Goal: Transaction & Acquisition: Purchase product/service

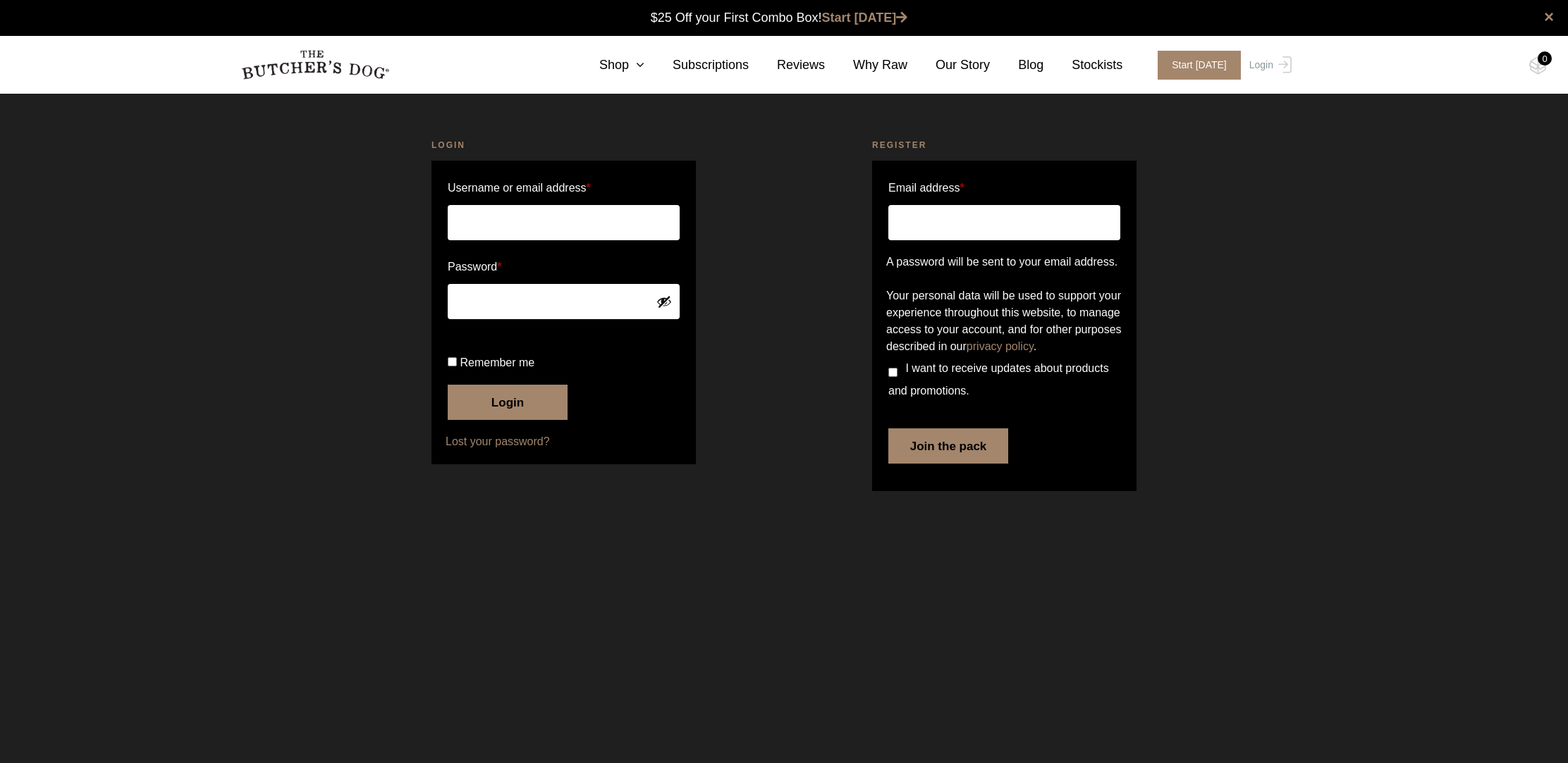
type input "Whimsicalpenstudio@gmail.com"
click at [508, 420] on button "Login" at bounding box center [507, 403] width 120 height 35
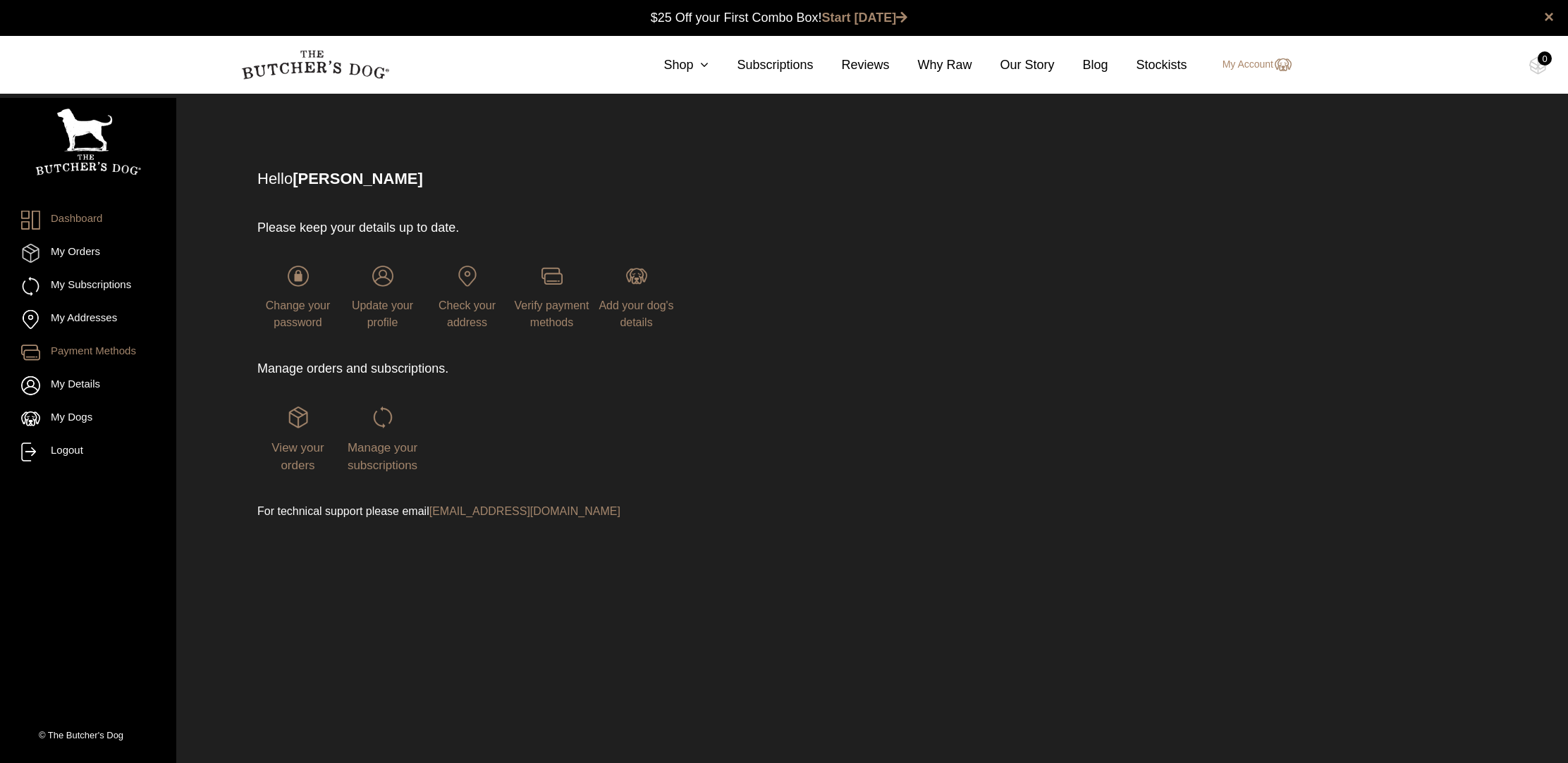
click at [71, 350] on link "Payment Methods" at bounding box center [88, 353] width 134 height 19
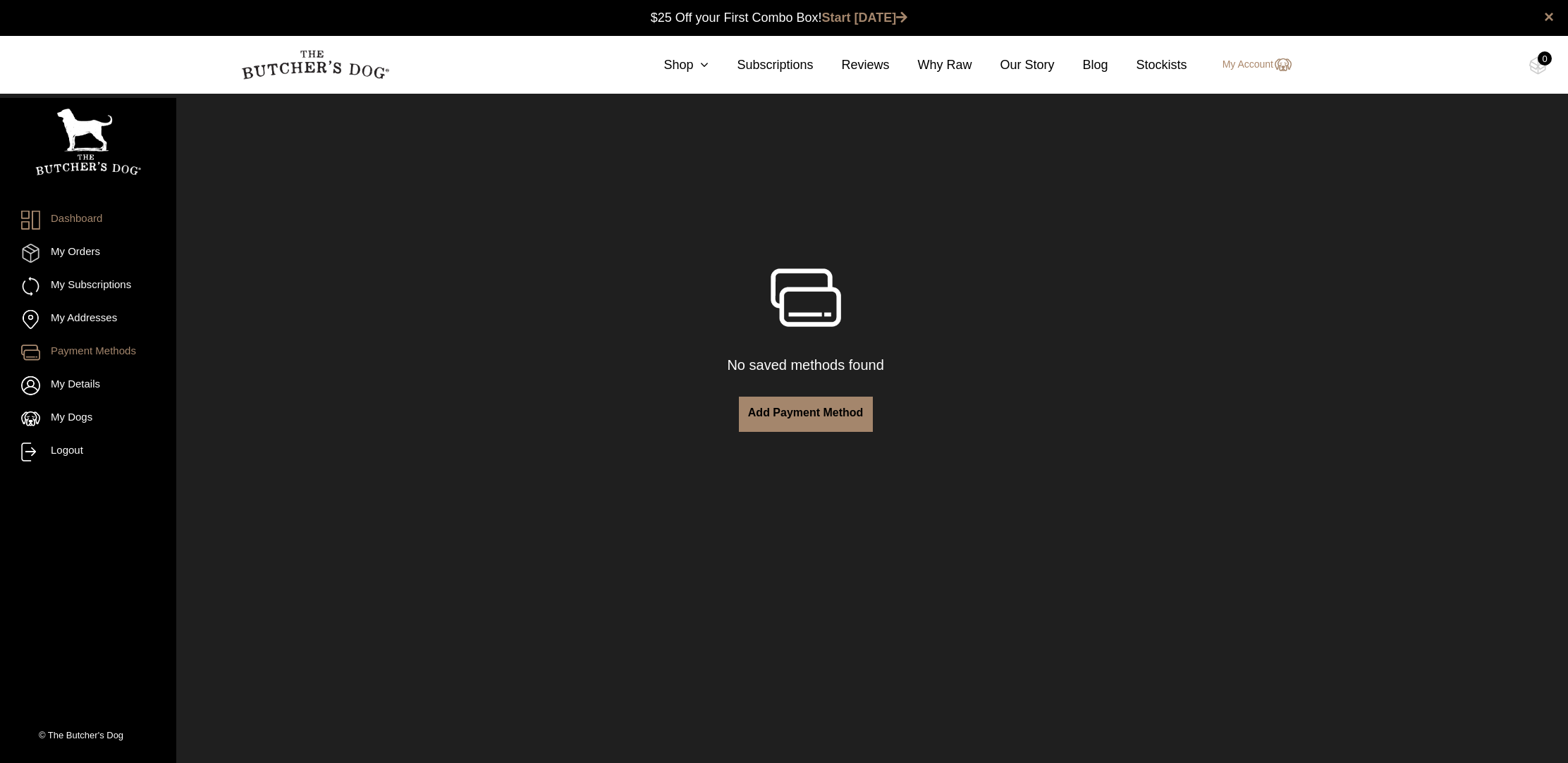
click at [91, 228] on link "Dashboard" at bounding box center [88, 220] width 134 height 19
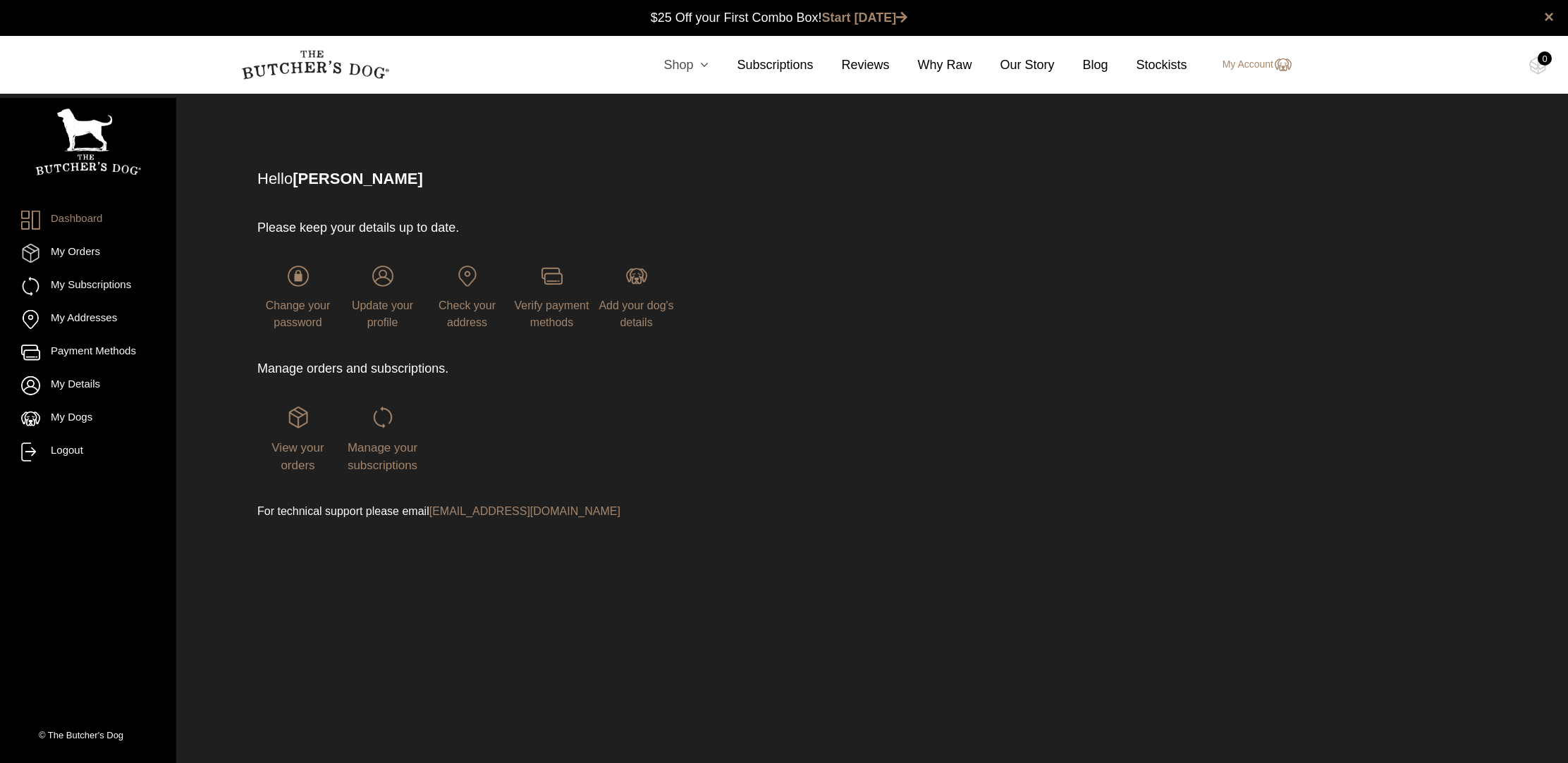
click at [690, 67] on link "Shop" at bounding box center [672, 65] width 74 height 19
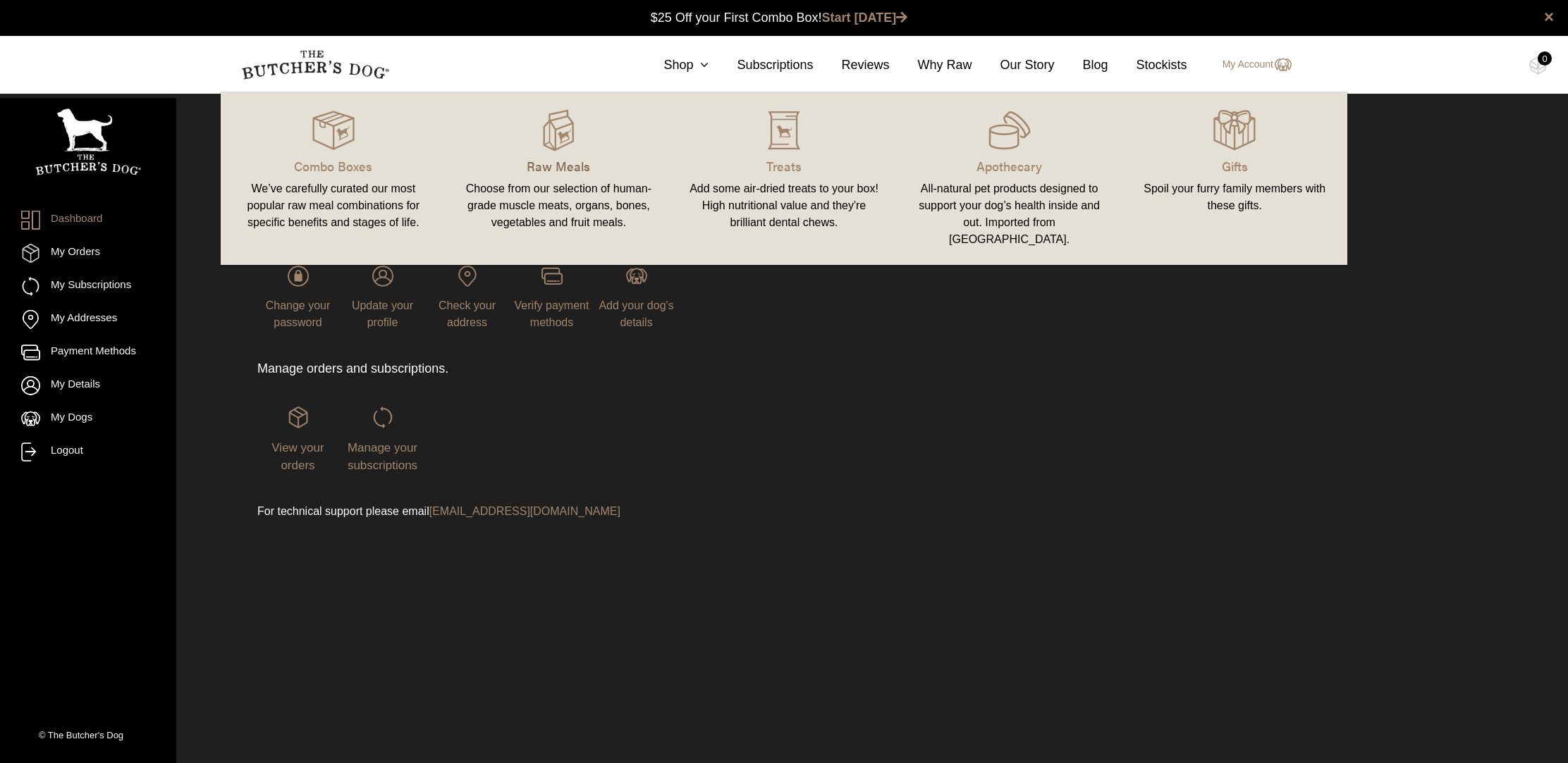
click at [566, 160] on p "Raw Meals" at bounding box center [559, 166] width 192 height 19
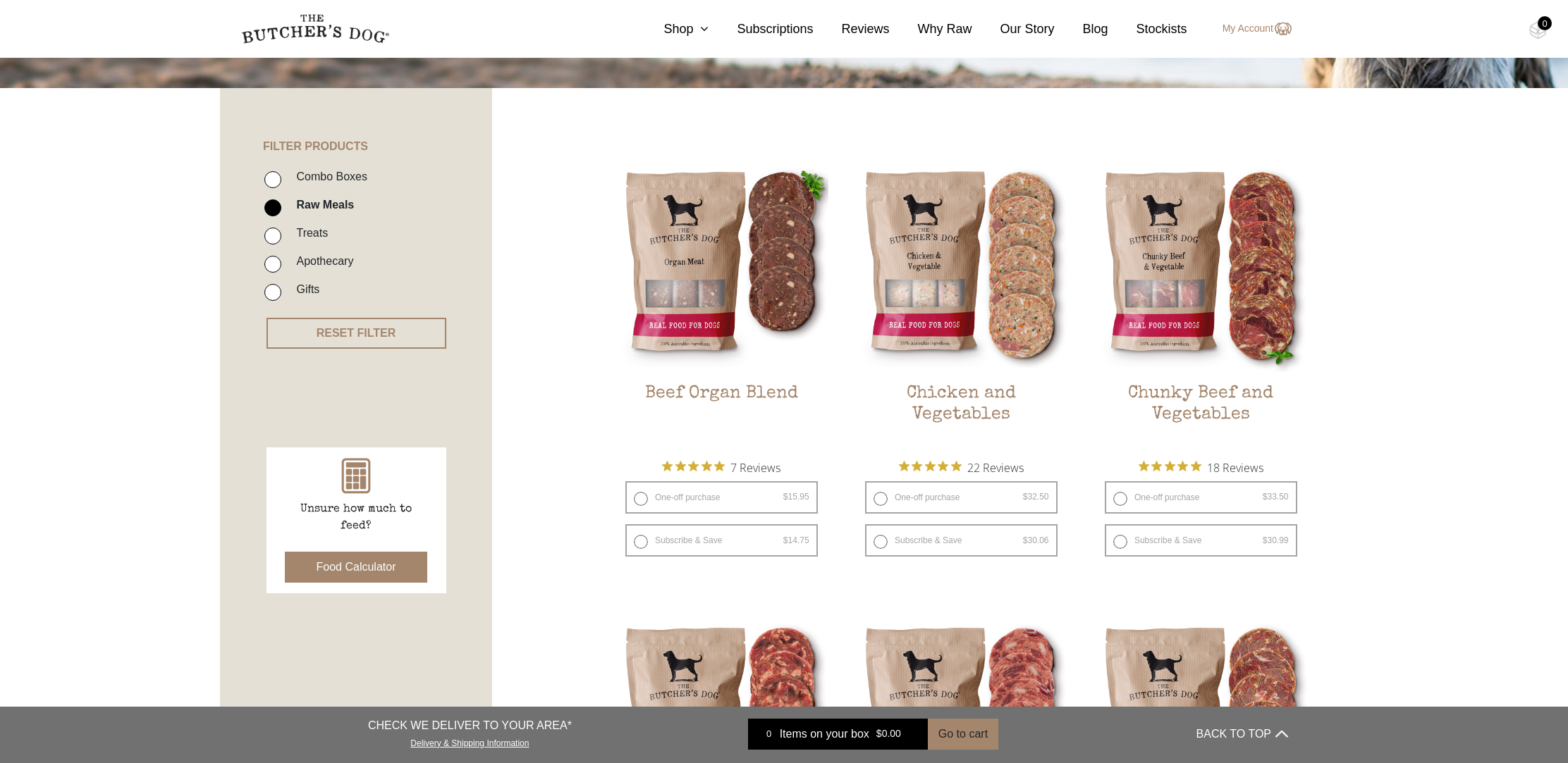
scroll to position [501, 0]
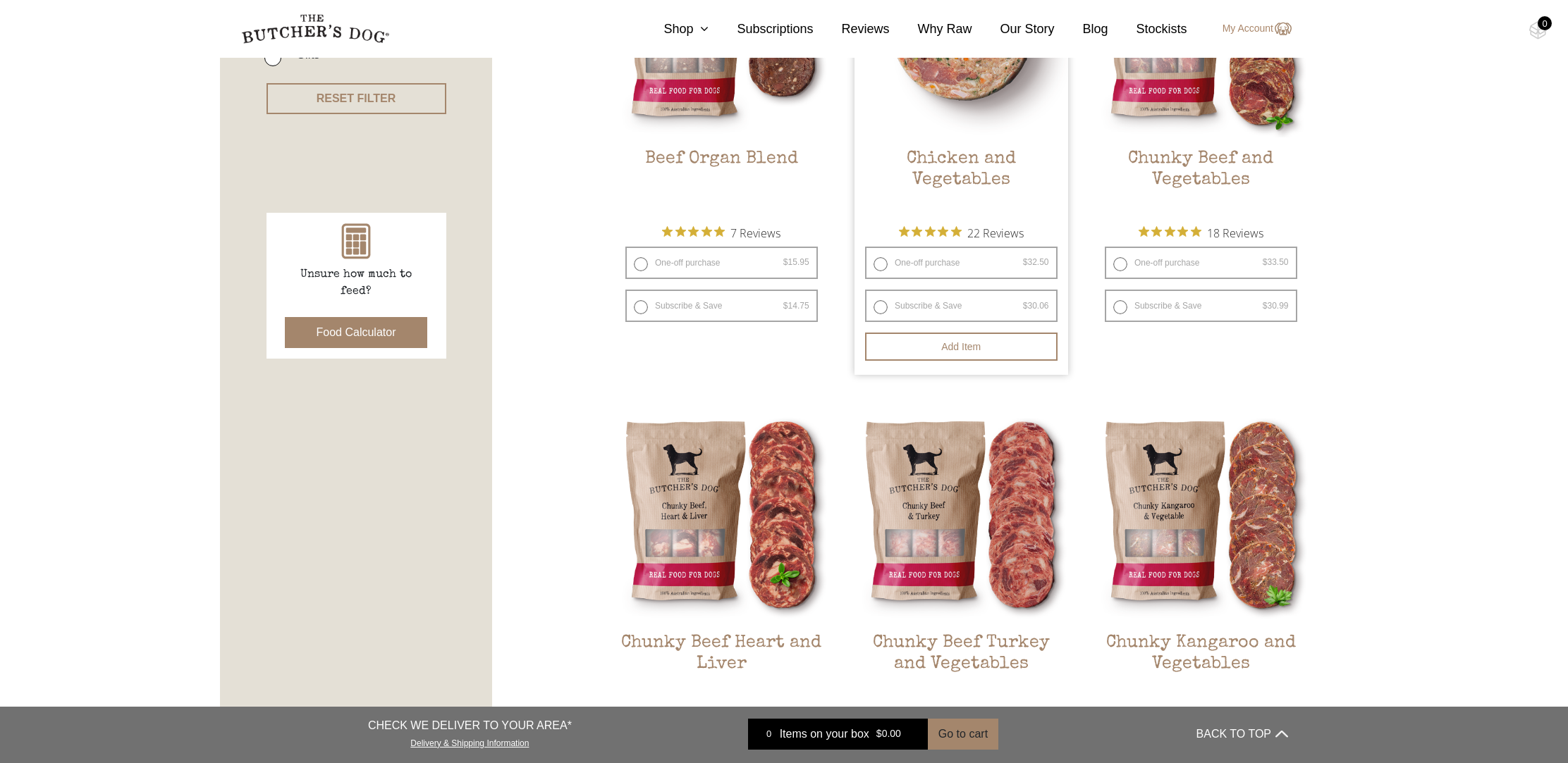
click at [879, 263] on label "One-off purchase $ 32.50 — or subscribe and save 7.5%" at bounding box center [961, 262] width 192 height 32
radio input "true"
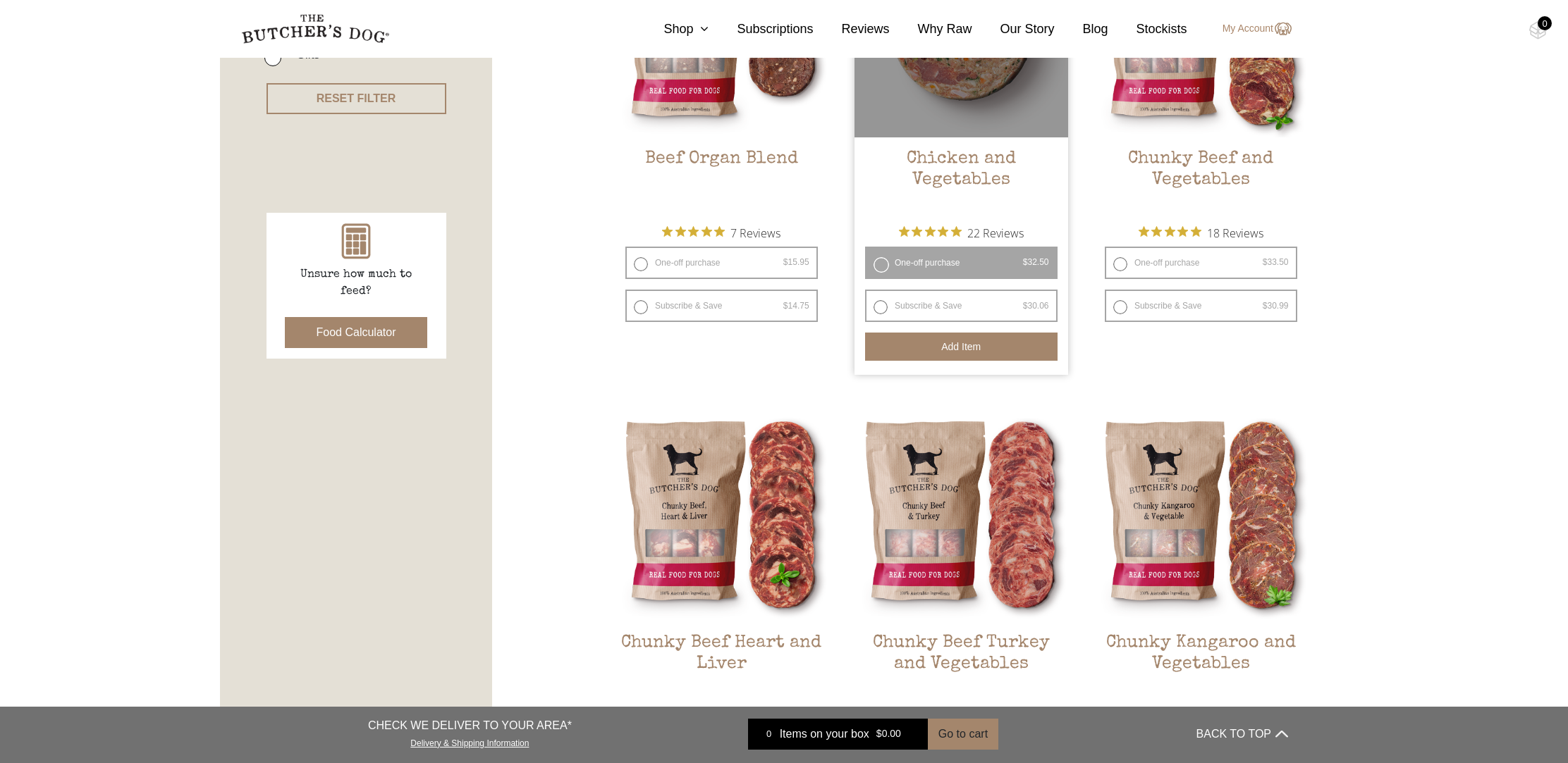
click at [908, 343] on button "Add item" at bounding box center [961, 346] width 192 height 28
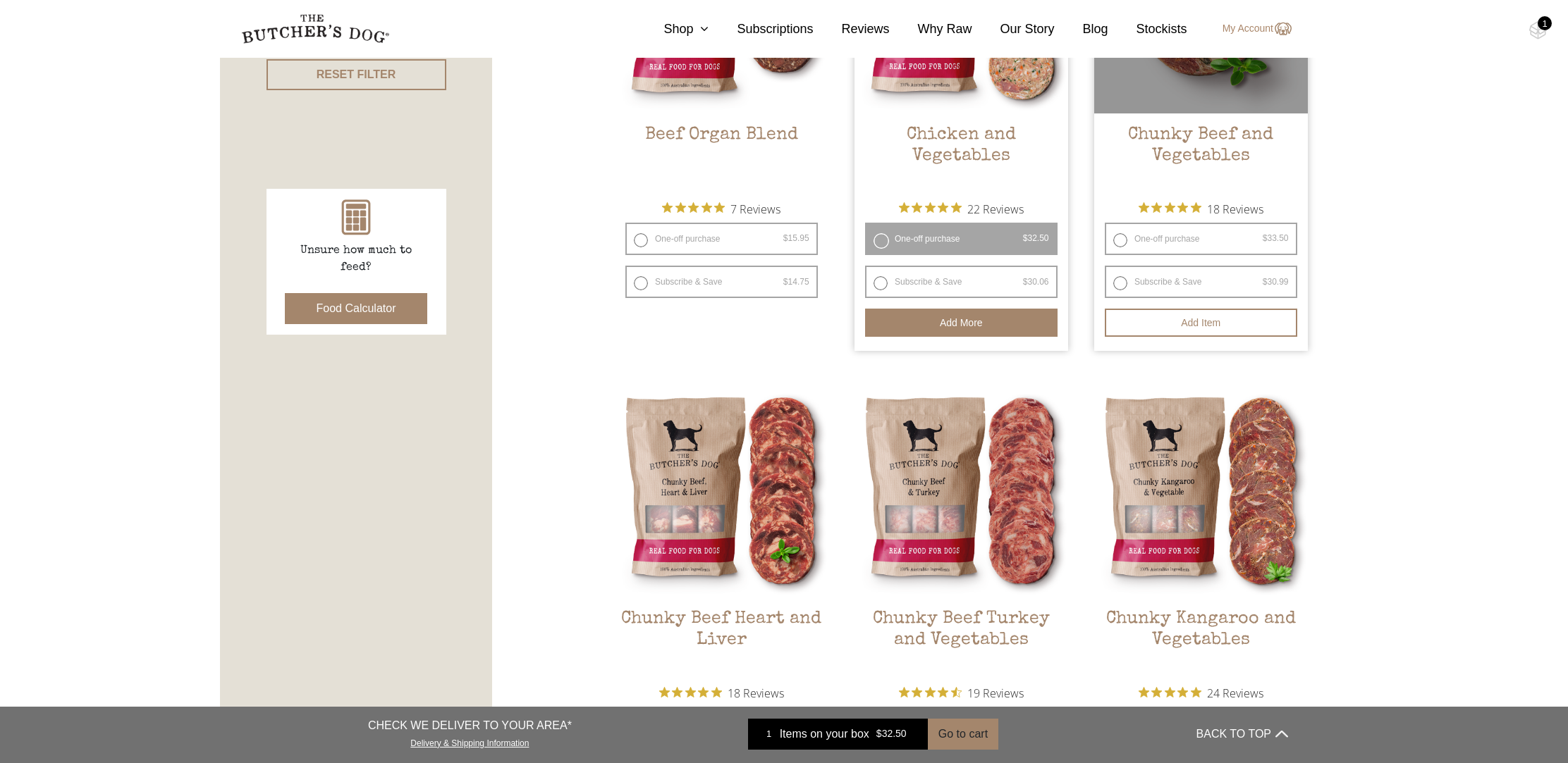
scroll to position [537, 0]
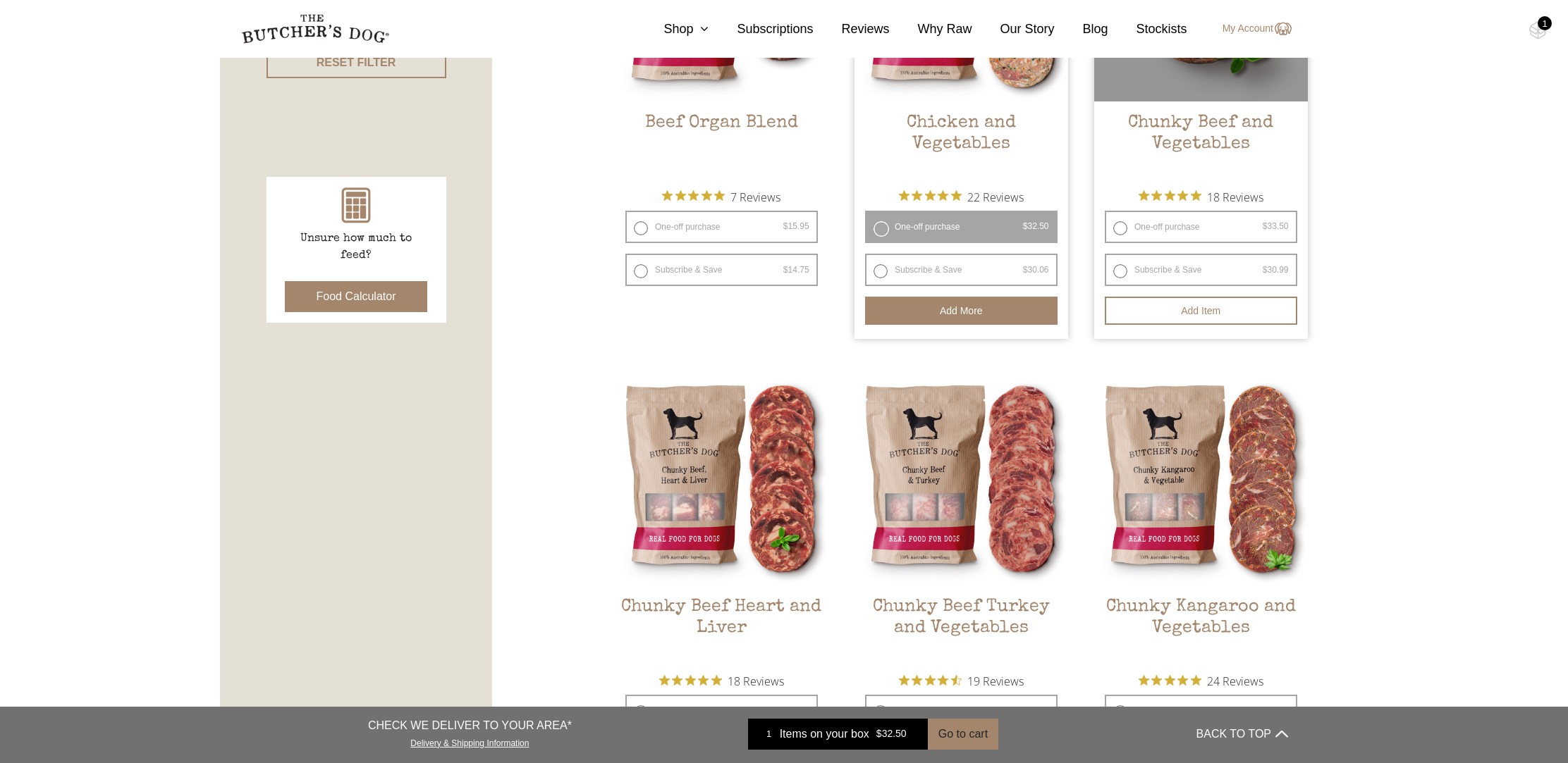
click at [1149, 240] on label "One-off purchase $ 33.50 — or subscribe and save 7.5%" at bounding box center [1200, 226] width 192 height 32
radio input "true"
radio input "false"
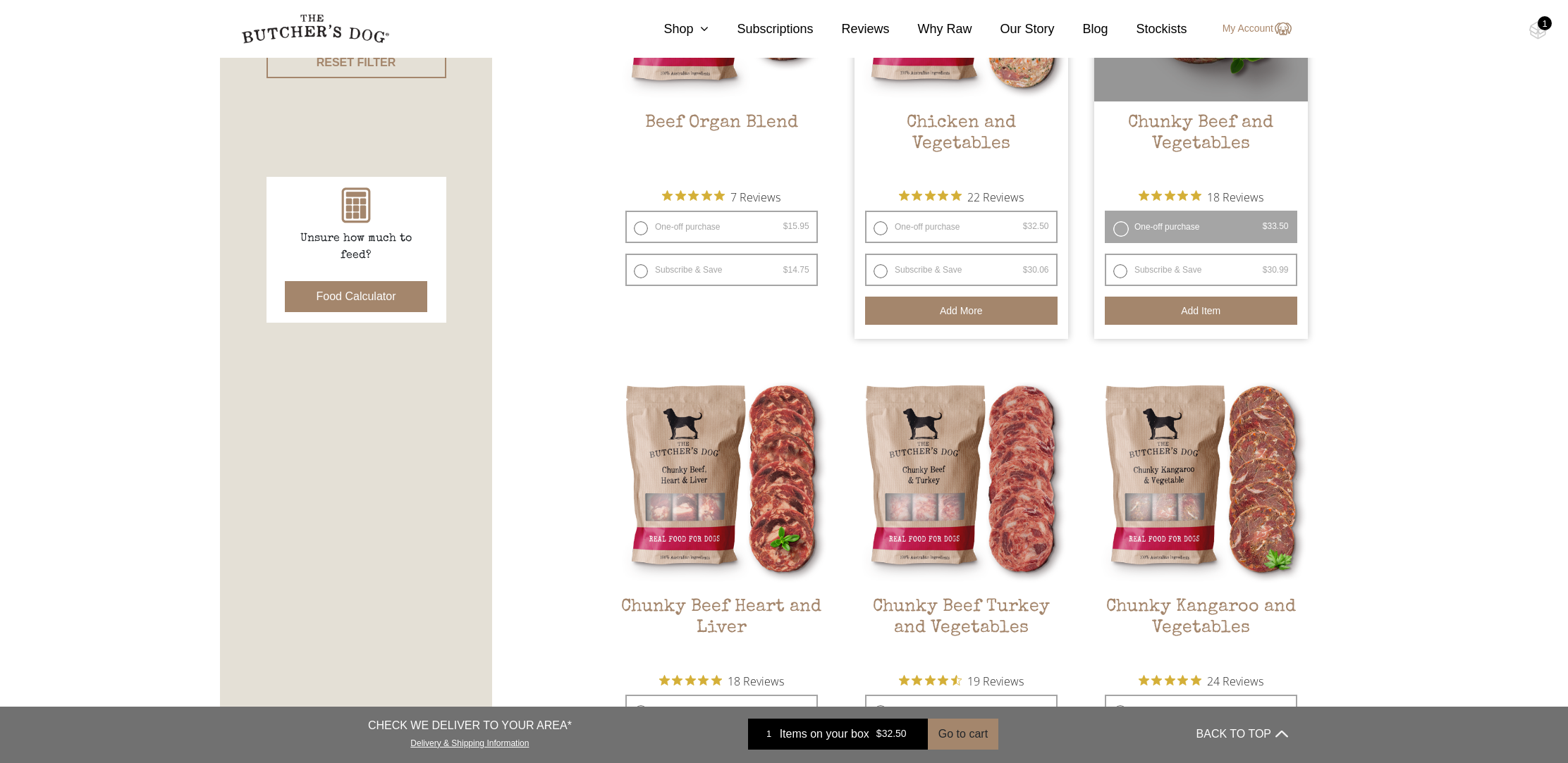
click at [1149, 308] on button "Add item" at bounding box center [1200, 310] width 192 height 28
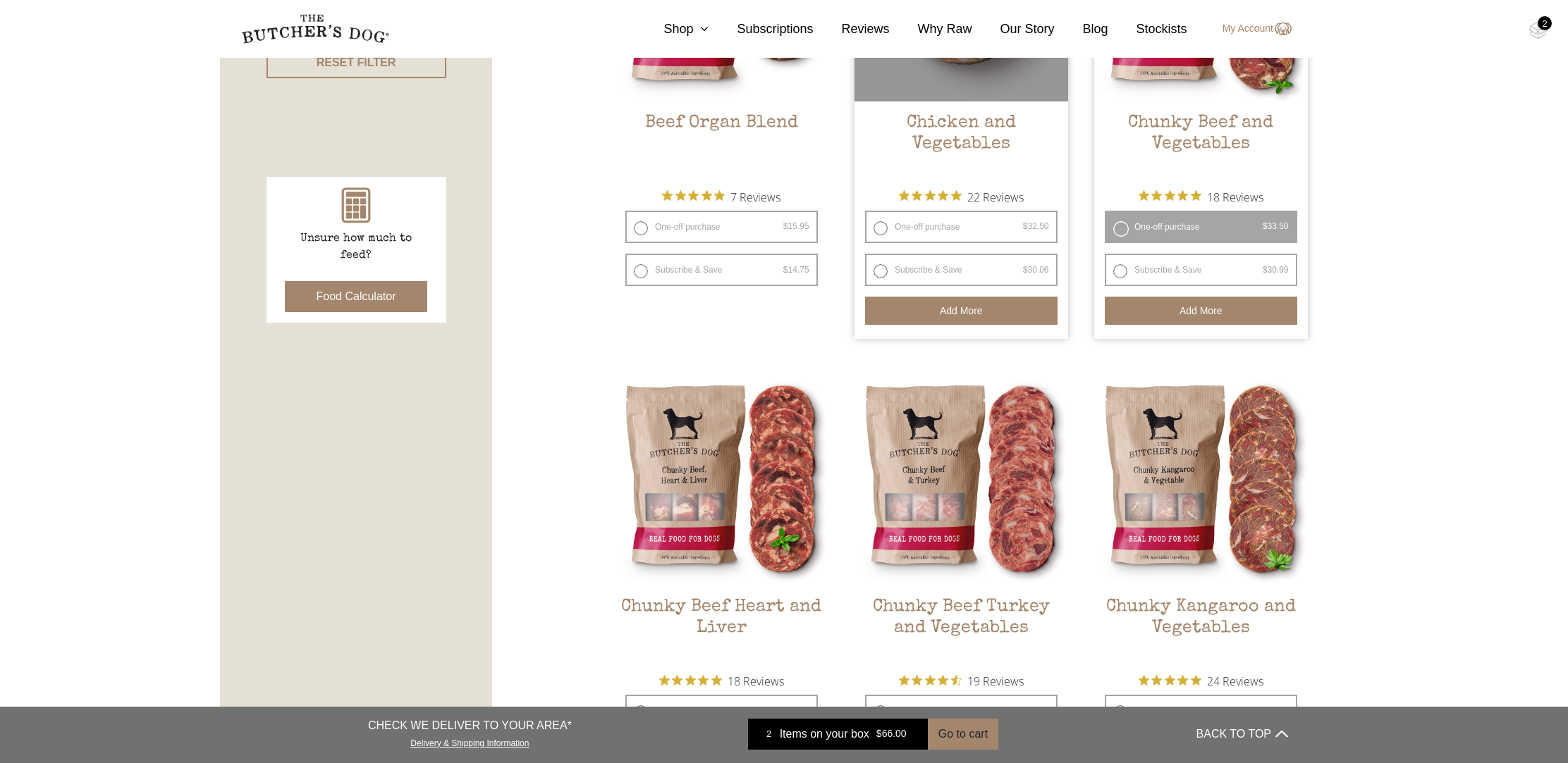
click at [968, 306] on button "Add more" at bounding box center [961, 310] width 192 height 28
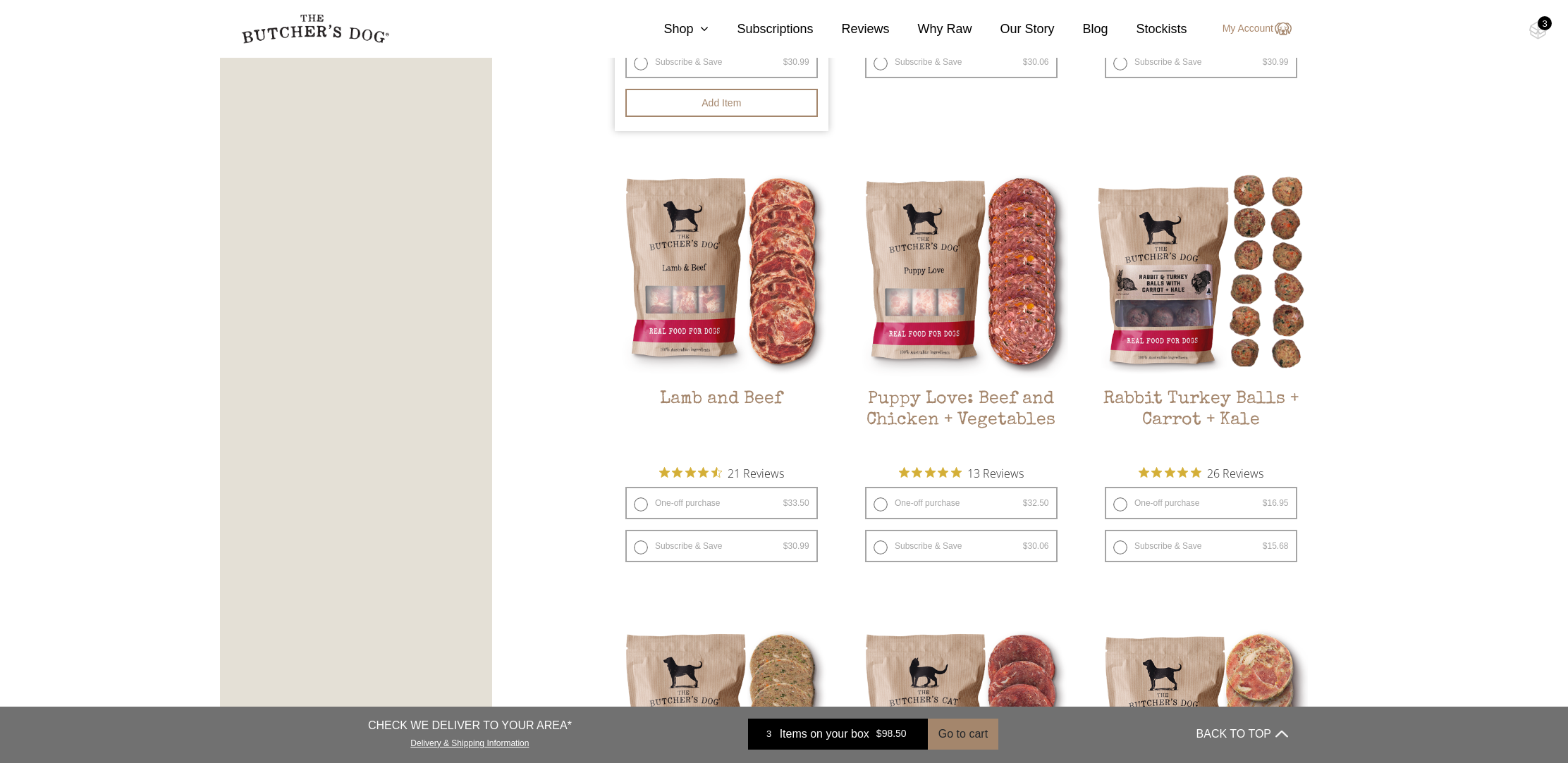
scroll to position [1230, 0]
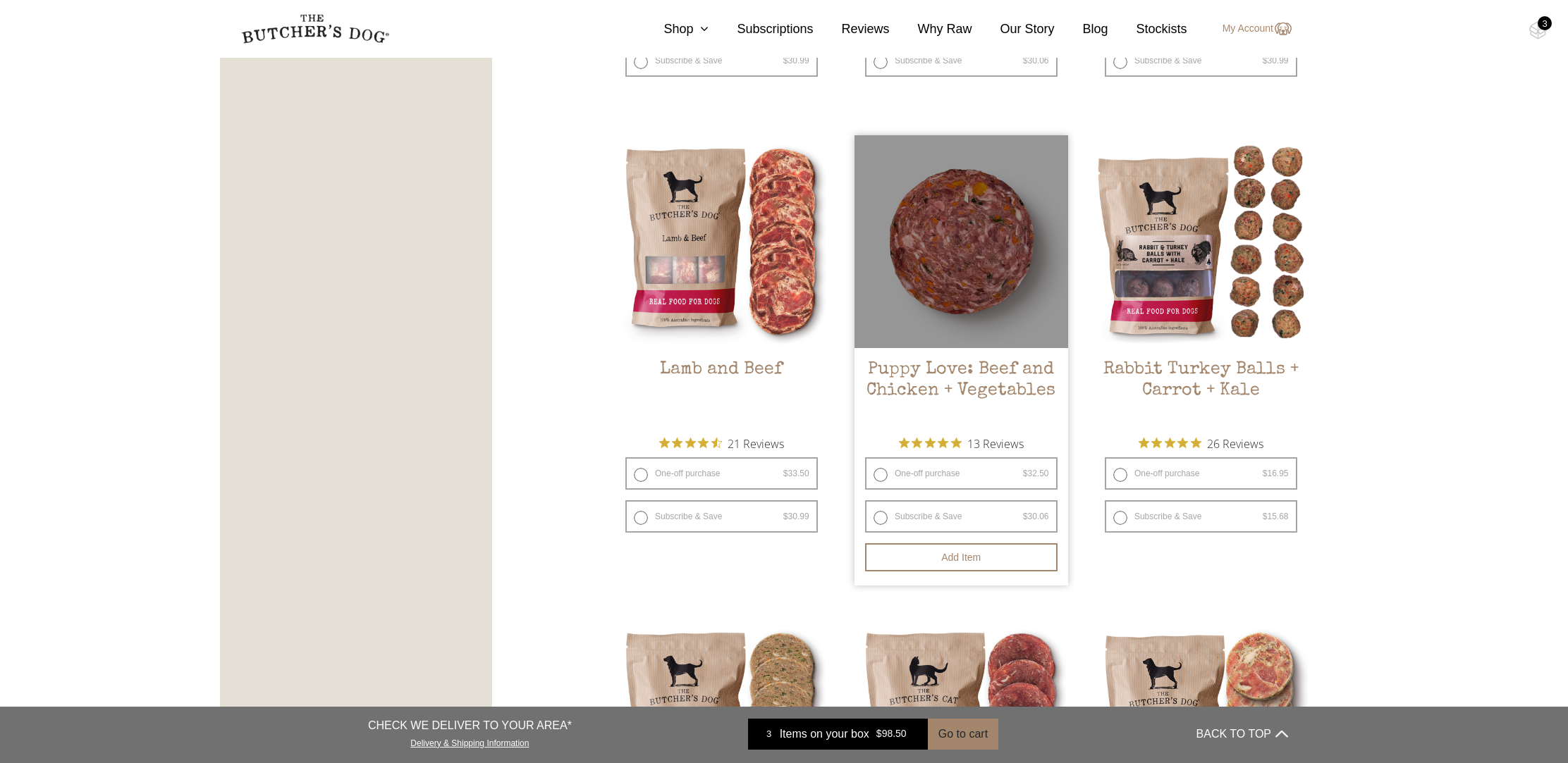
click at [946, 476] on label "One-off purchase $ 32.50 — or subscribe and save 7.5%" at bounding box center [961, 474] width 192 height 32
radio input "true"
radio input "false"
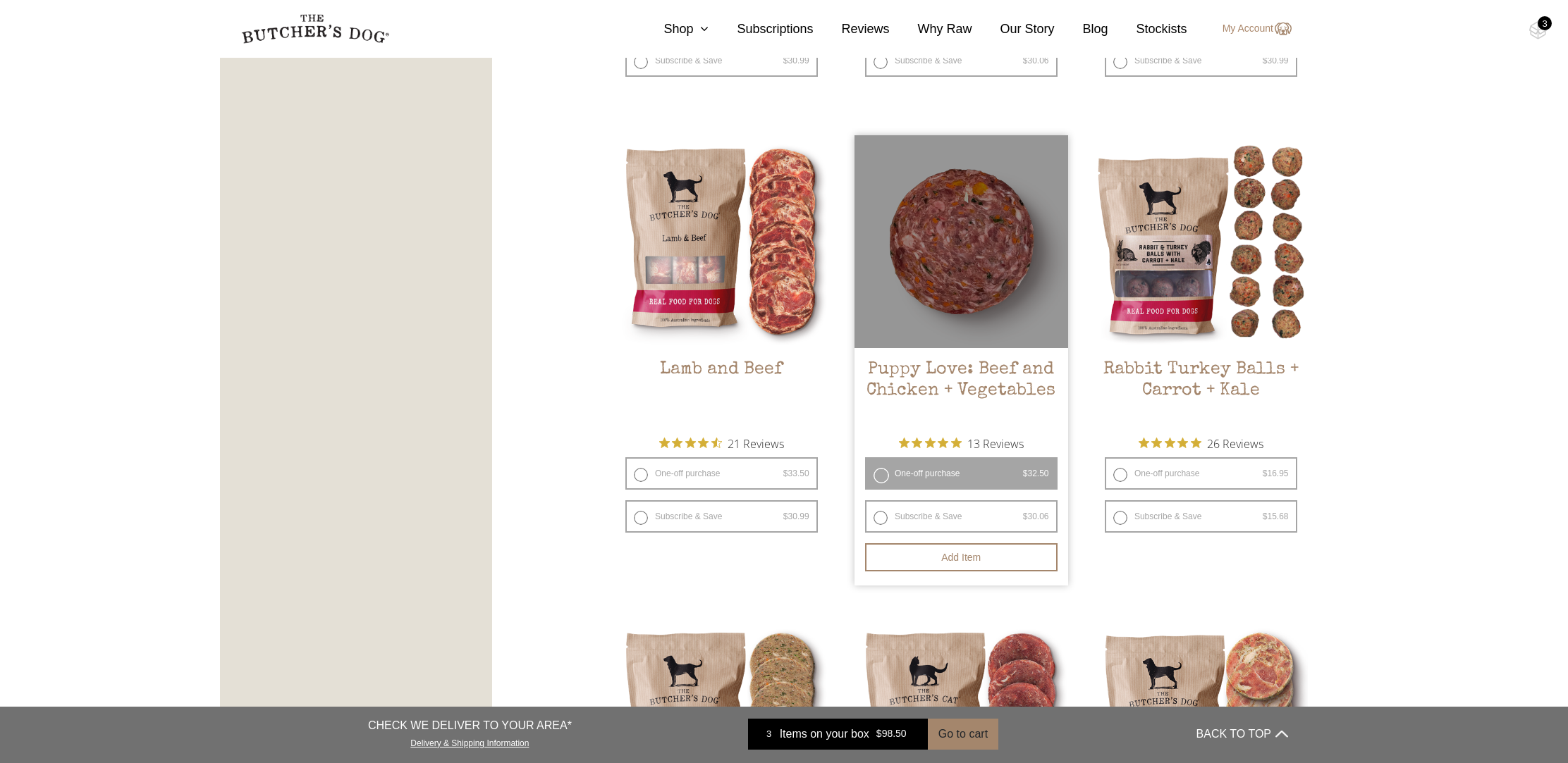
click at [950, 474] on label "One-off purchase $ 32.50 — or subscribe and save 7.5%" at bounding box center [961, 474] width 192 height 32
click at [925, 558] on button "Add item" at bounding box center [961, 558] width 192 height 28
click at [925, 558] on button "Add more" at bounding box center [961, 558] width 192 height 28
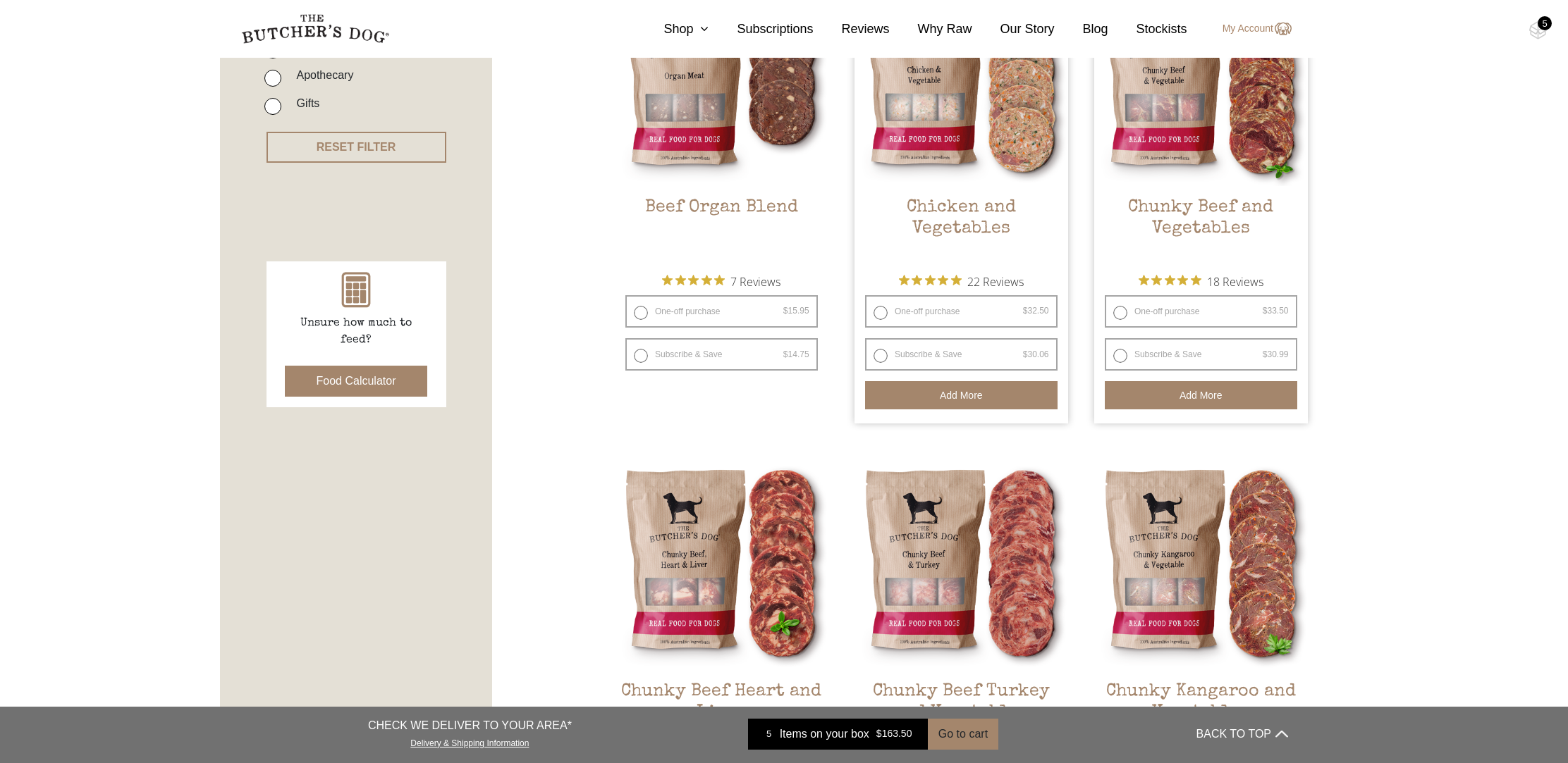
scroll to position [453, 0]
click at [1546, 29] on div "5" at bounding box center [1545, 23] width 14 height 14
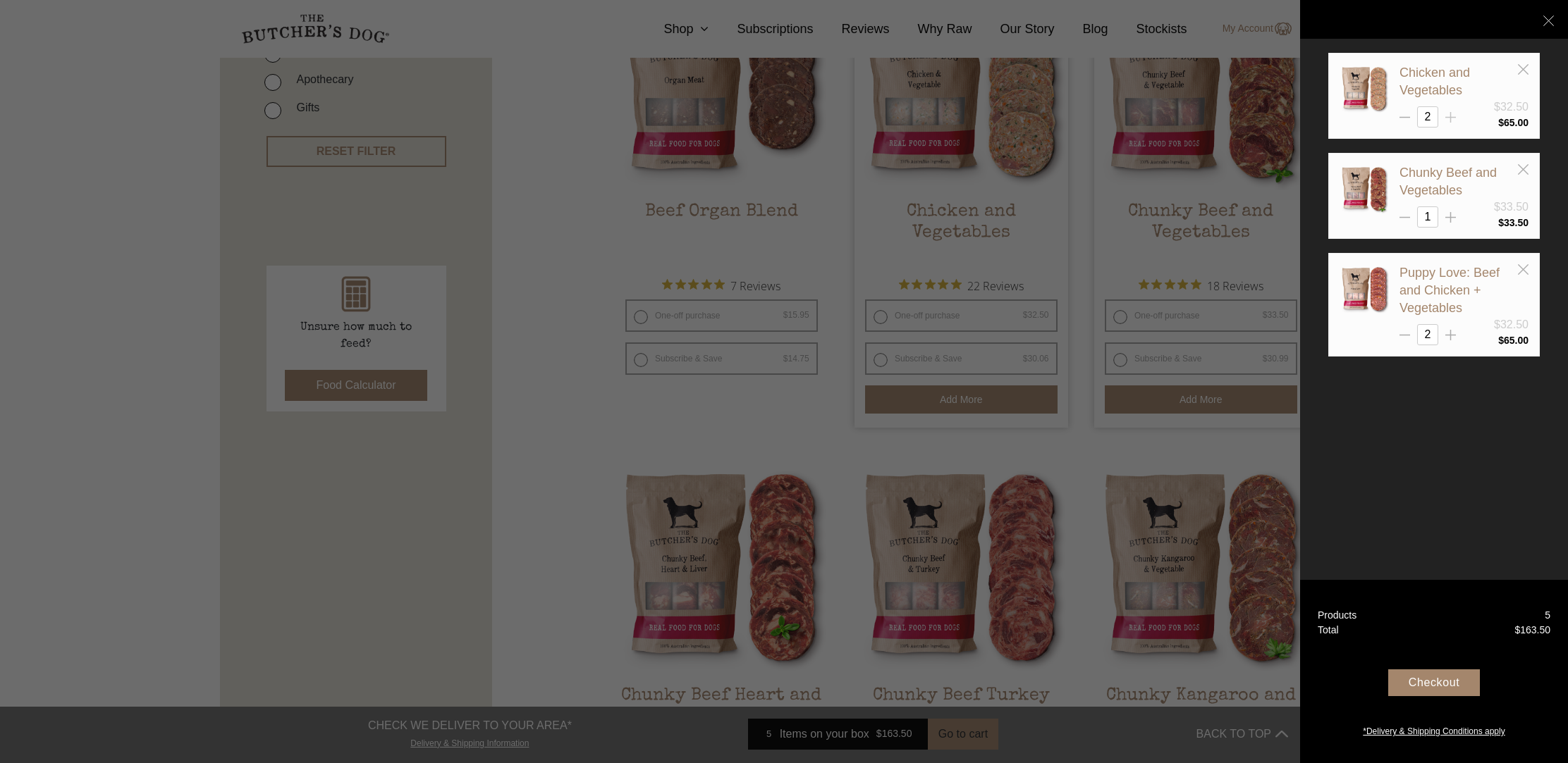
scroll to position [447, 0]
click at [1401, 687] on div "Checkout" at bounding box center [1434, 682] width 91 height 27
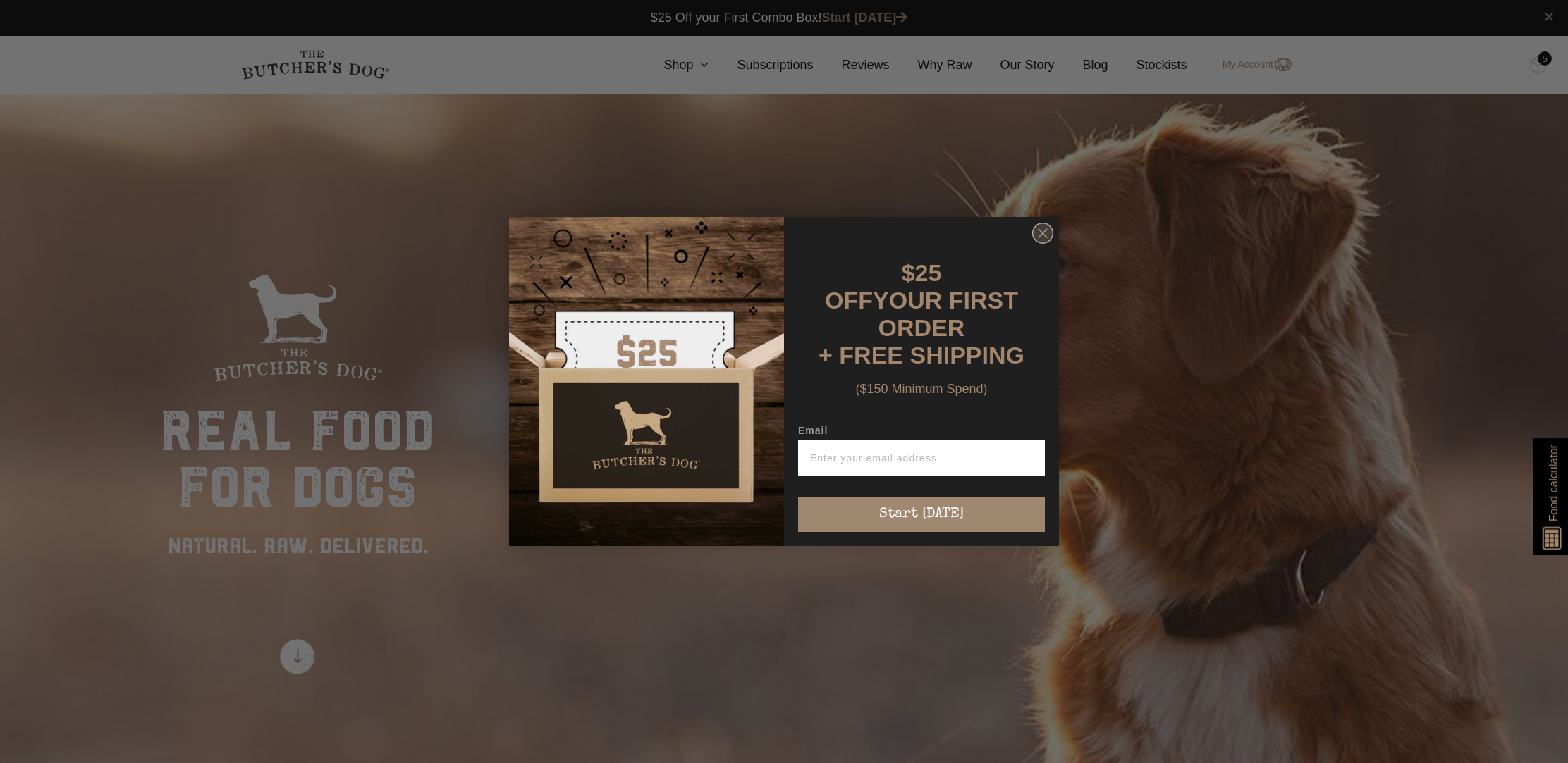
click at [1040, 244] on circle "Close dialog" at bounding box center [1042, 233] width 20 height 20
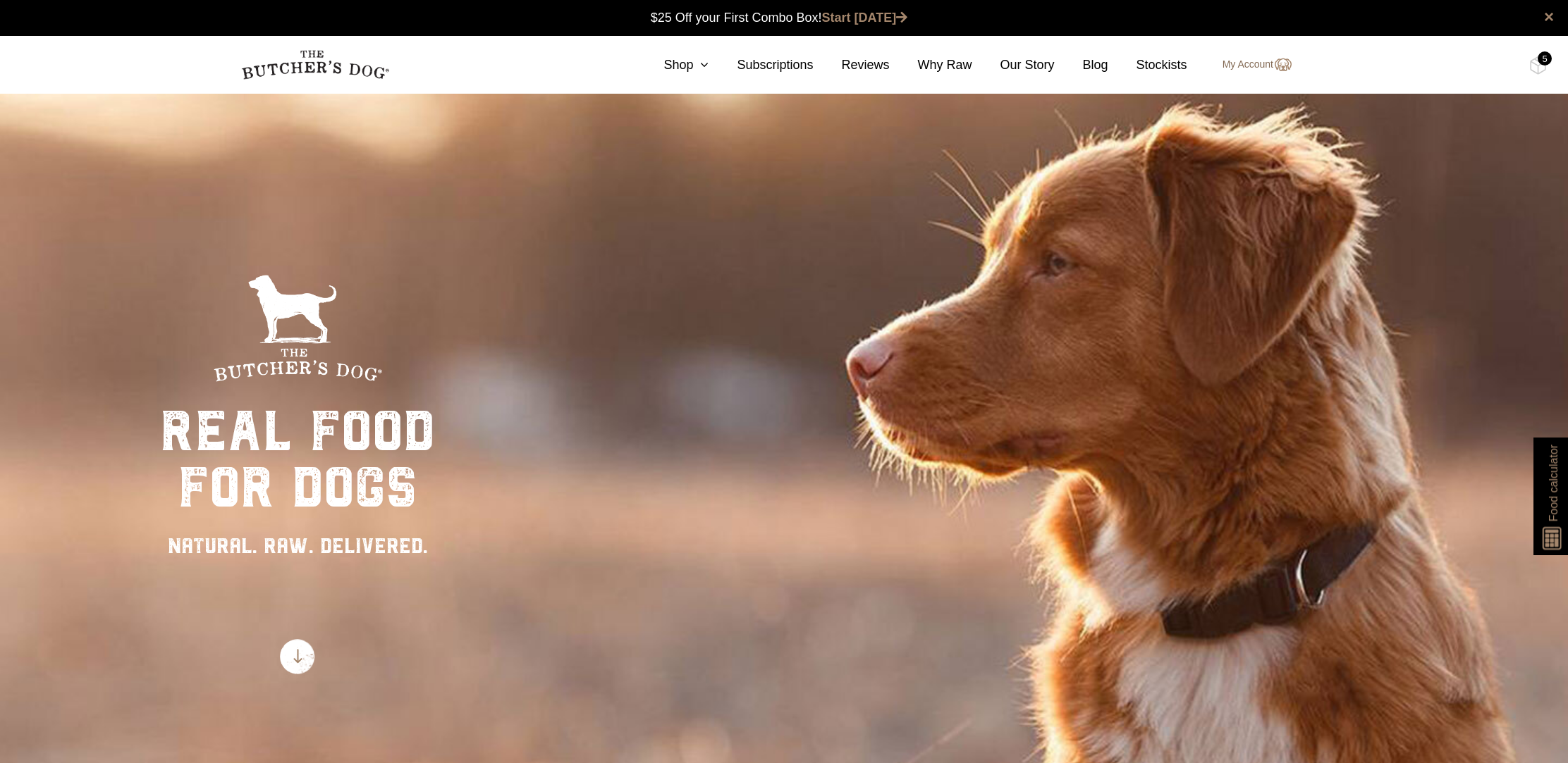
click at [1257, 68] on link "My Account" at bounding box center [1249, 64] width 83 height 17
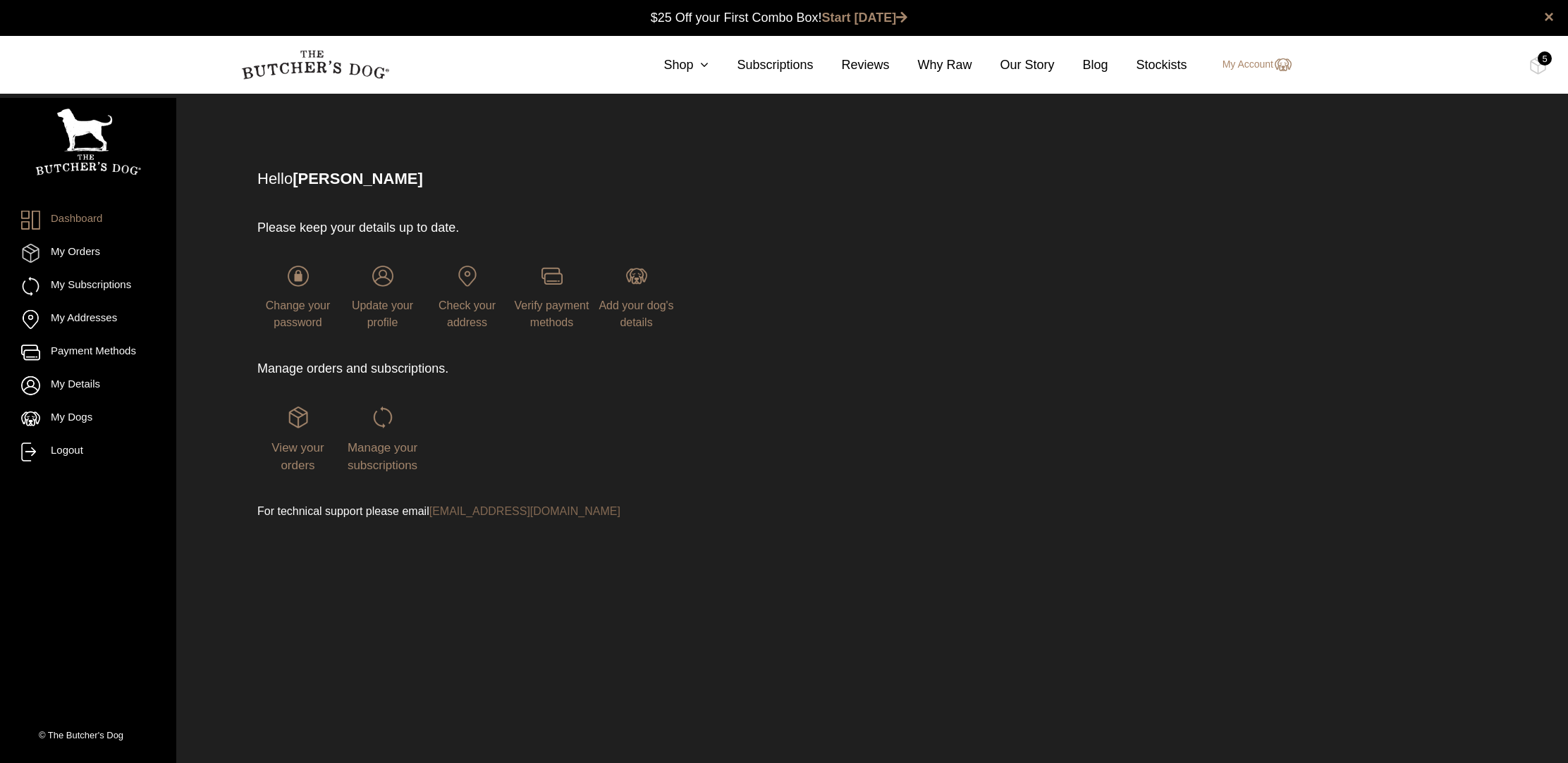
click at [451, 514] on link "[EMAIL_ADDRESS][DOMAIN_NAME]" at bounding box center [525, 511] width 191 height 12
click at [1539, 62] on div "5" at bounding box center [1545, 59] width 14 height 14
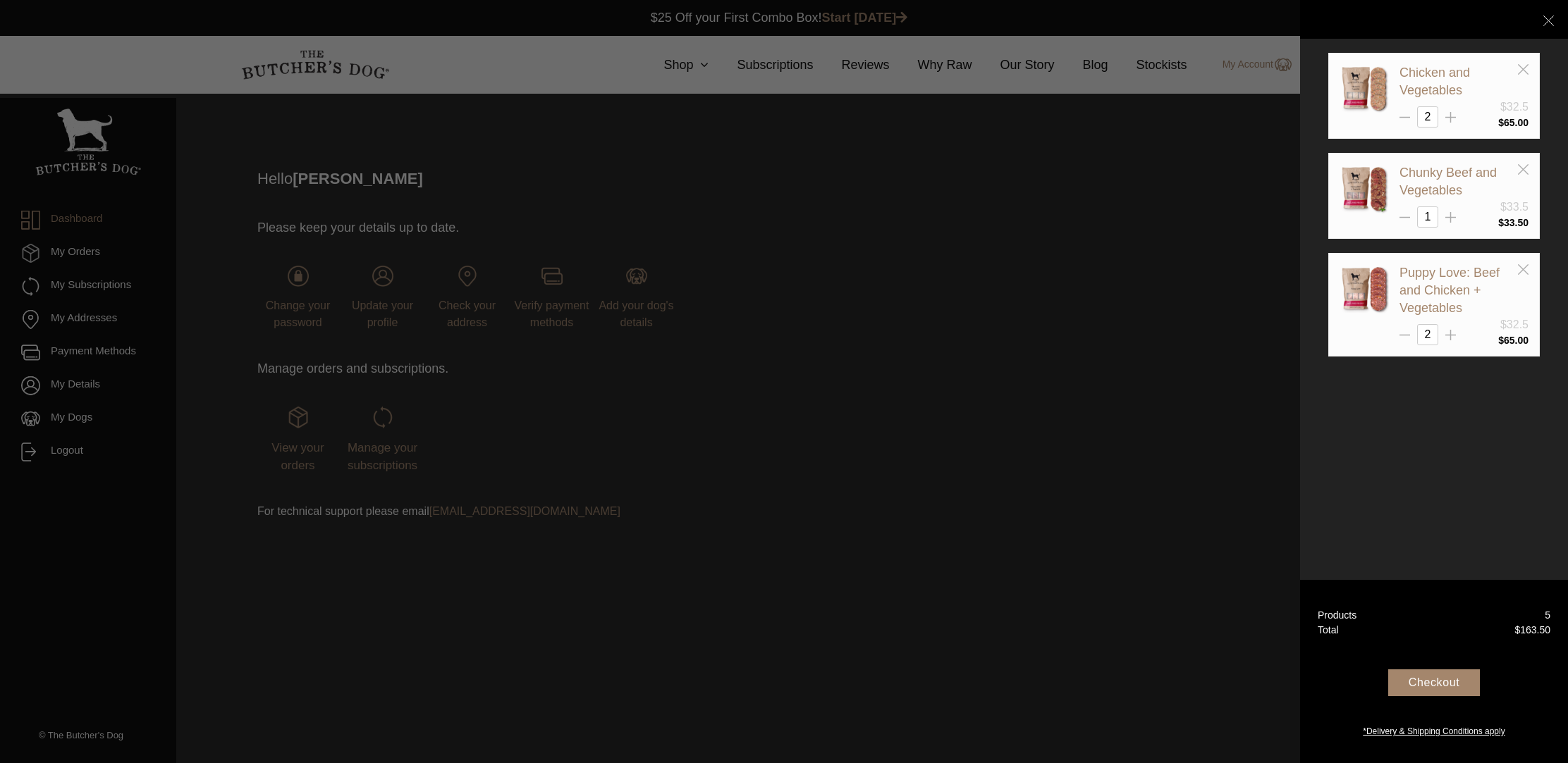
click at [1406, 684] on div "Checkout" at bounding box center [1434, 682] width 91 height 27
